Goal: Check status: Check status

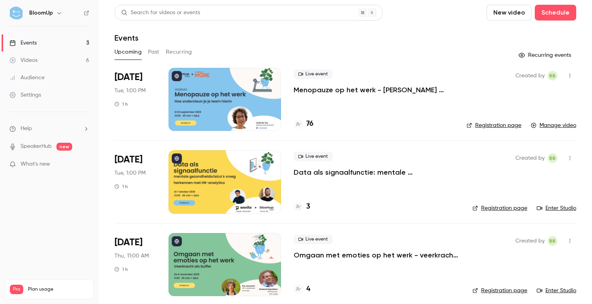
click at [306, 88] on p "Menopauze op het werk - [PERSON_NAME] ondersteun je je team hierin" at bounding box center [373, 89] width 160 height 9
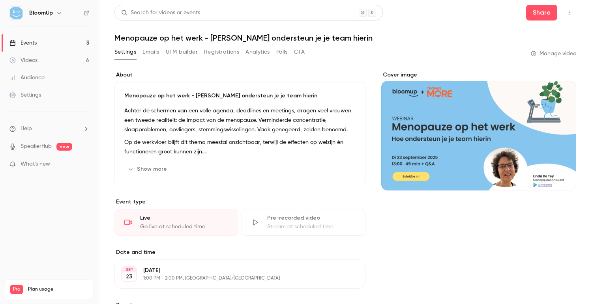
click at [256, 51] on button "Analytics" at bounding box center [257, 52] width 24 height 13
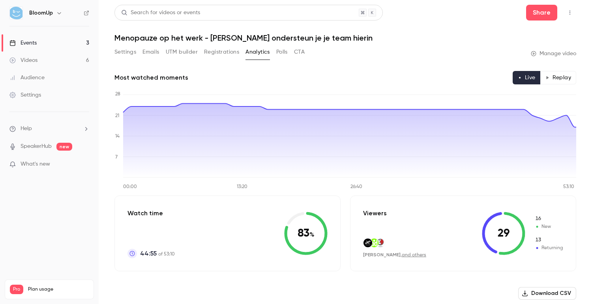
click at [213, 56] on button "Registrations" at bounding box center [221, 52] width 35 height 13
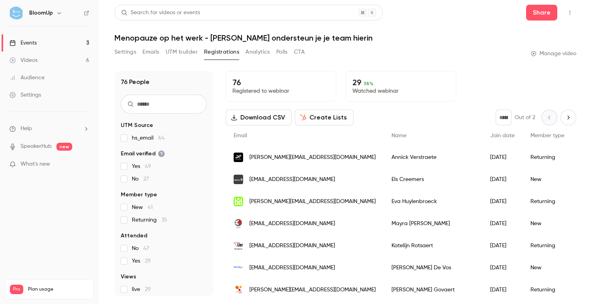
click at [574, 121] on button "Next page" at bounding box center [568, 118] width 16 height 16
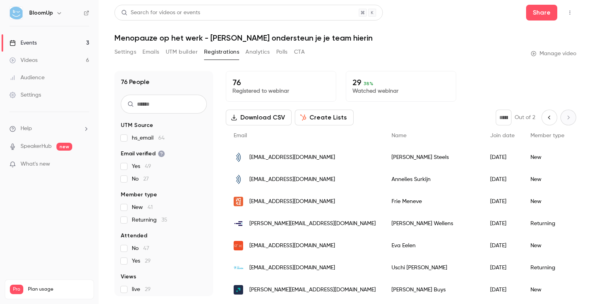
click at [548, 119] on icon "Previous page" at bounding box center [549, 117] width 9 height 6
type input "*"
